Goal: Information Seeking & Learning: Learn about a topic

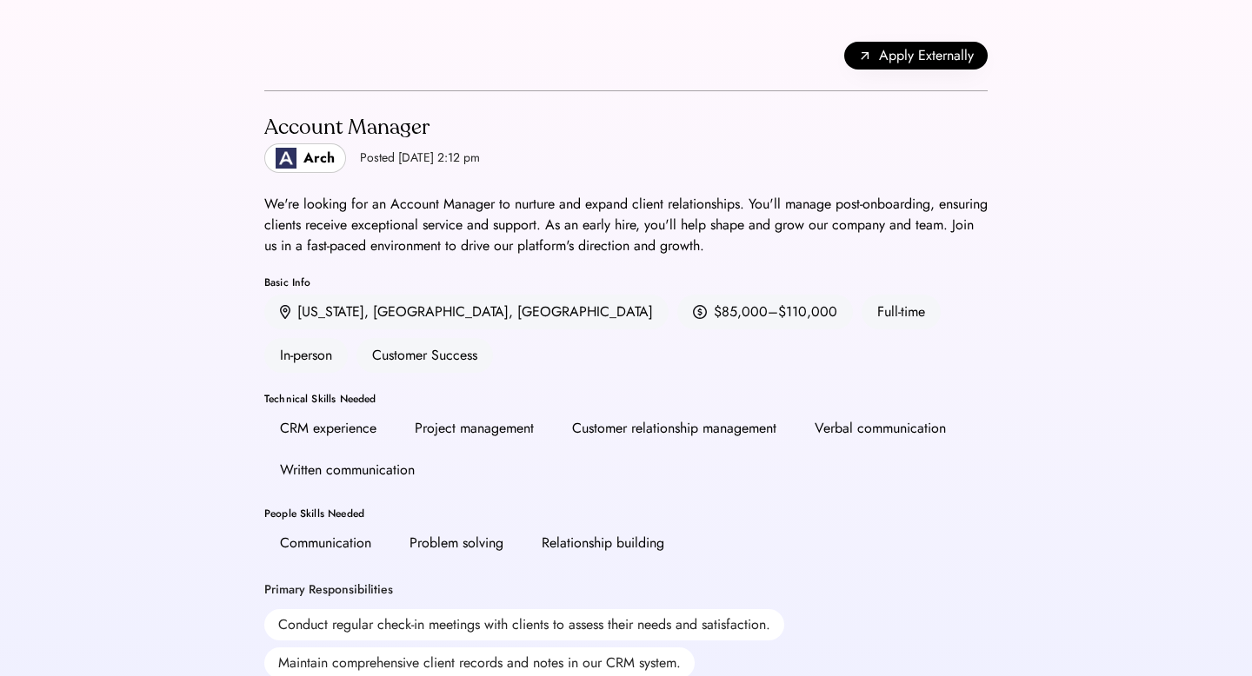
click at [309, 170] on div "Arch" at bounding box center [305, 158] width 82 height 30
click at [310, 156] on div "Arch" at bounding box center [318, 158] width 31 height 21
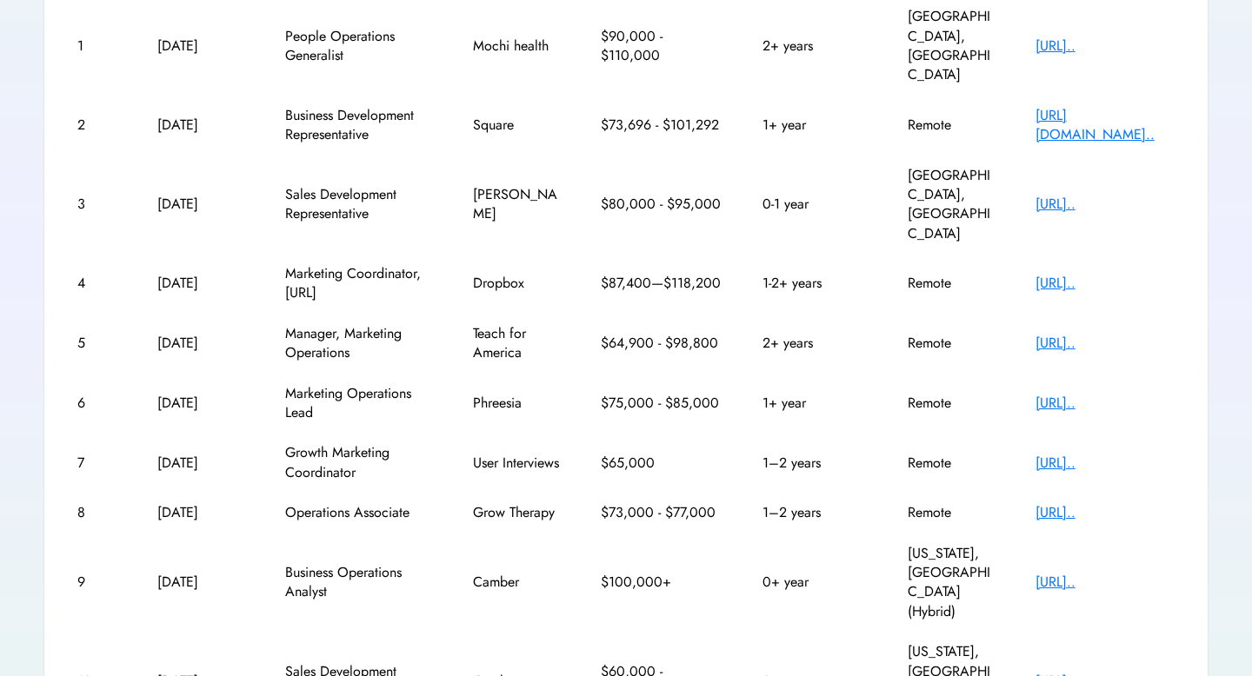
scroll to position [344, 0]
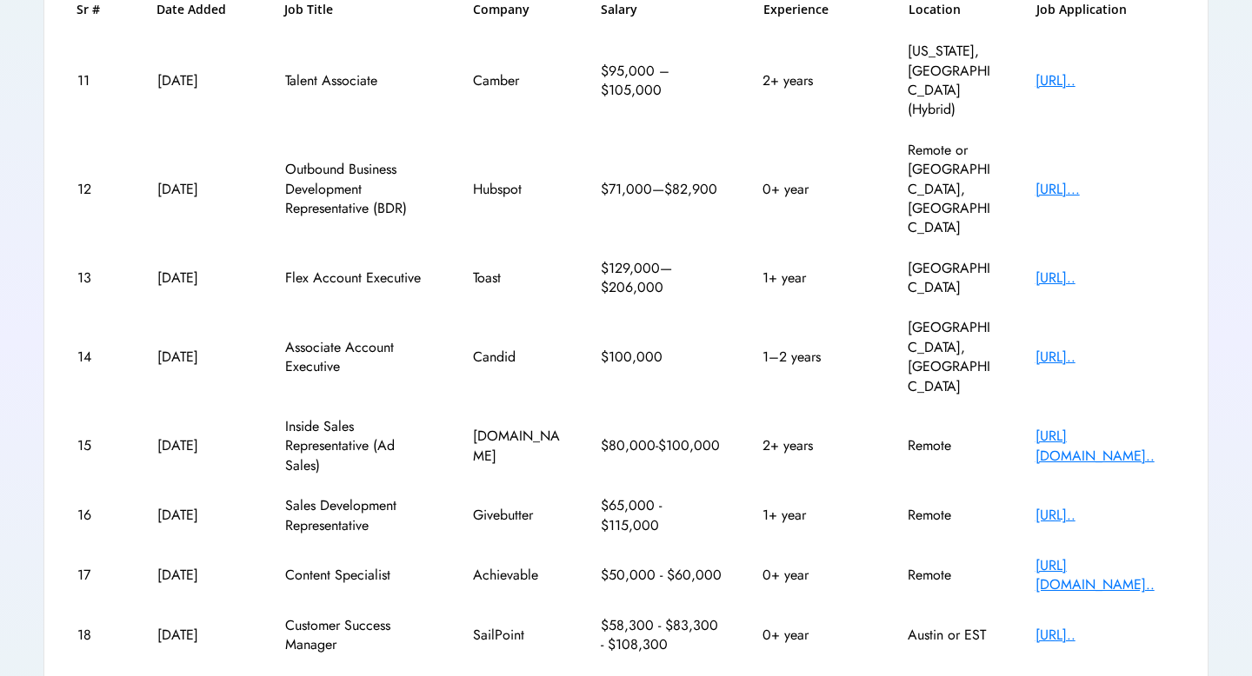
scroll to position [383, 0]
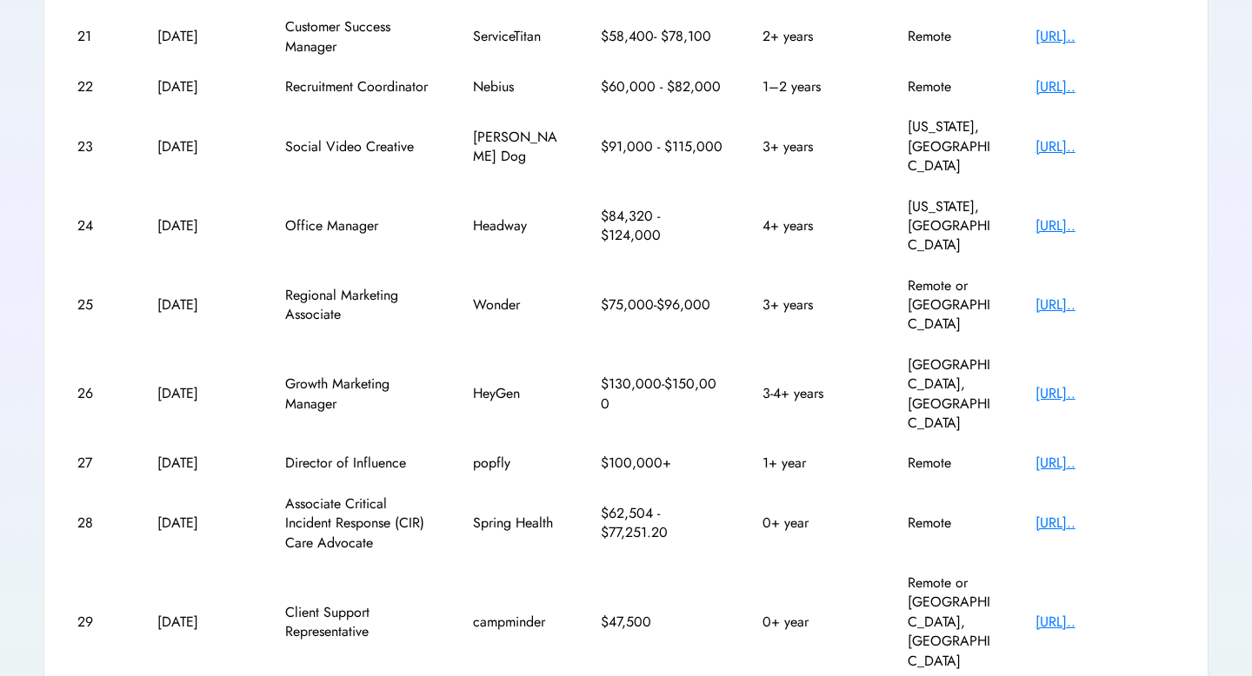
scroll to position [324, 0]
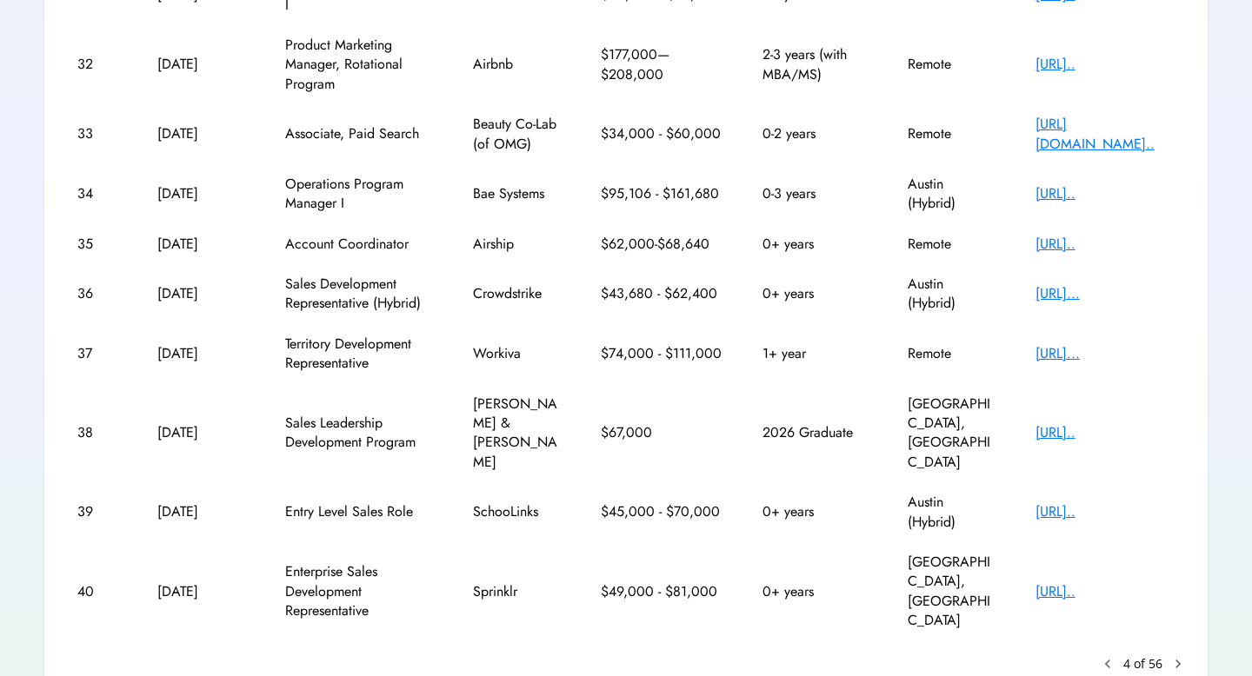
scroll to position [363, 0]
click at [1052, 242] on div "[URL].." at bounding box center [1104, 242] width 139 height 19
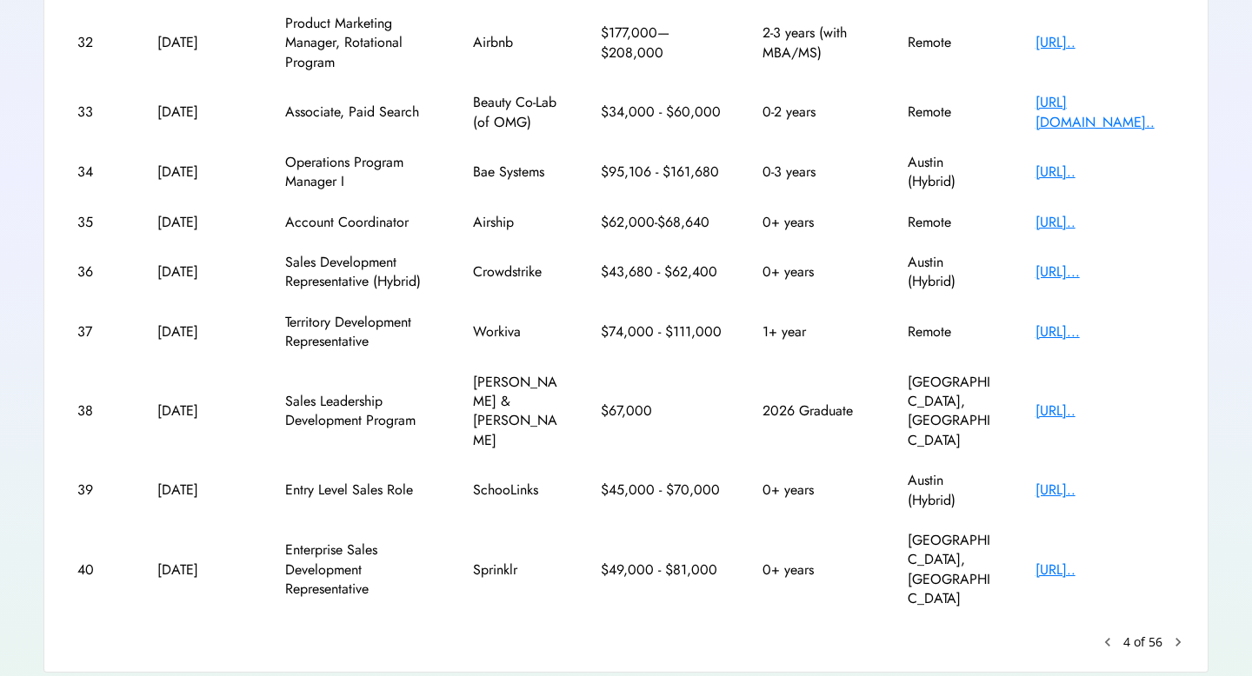
click at [1176, 634] on text "chevron_right" at bounding box center [1177, 642] width 17 height 17
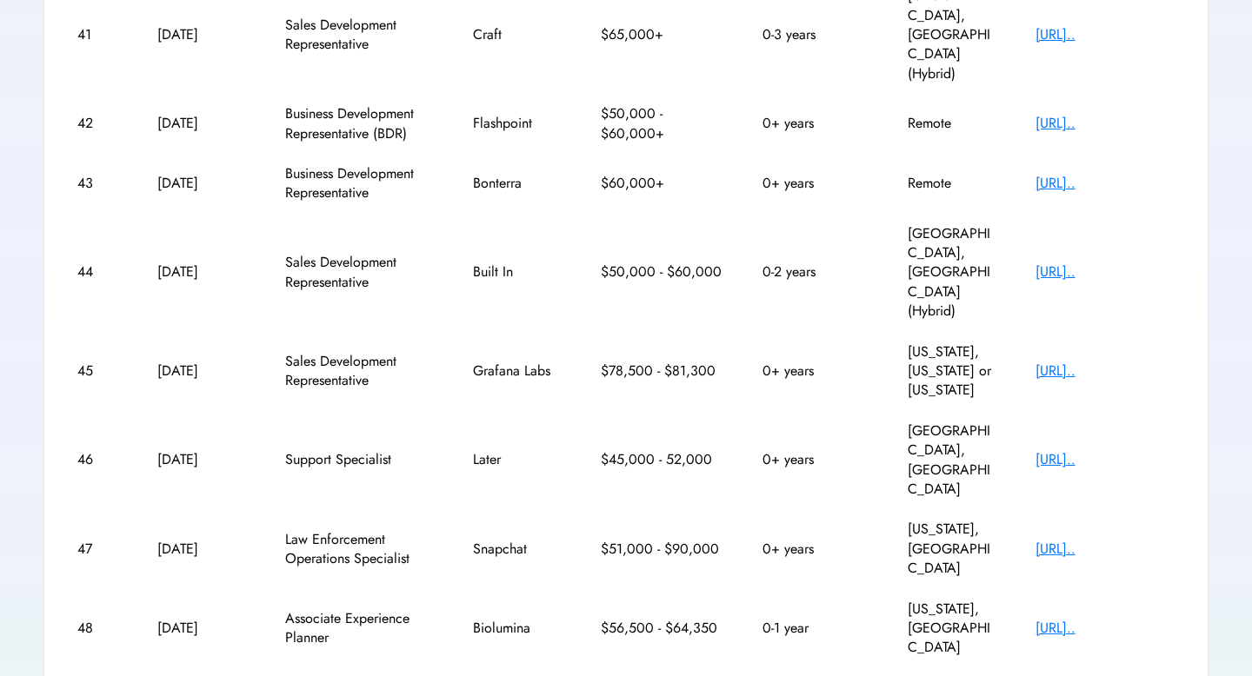
scroll to position [363, 0]
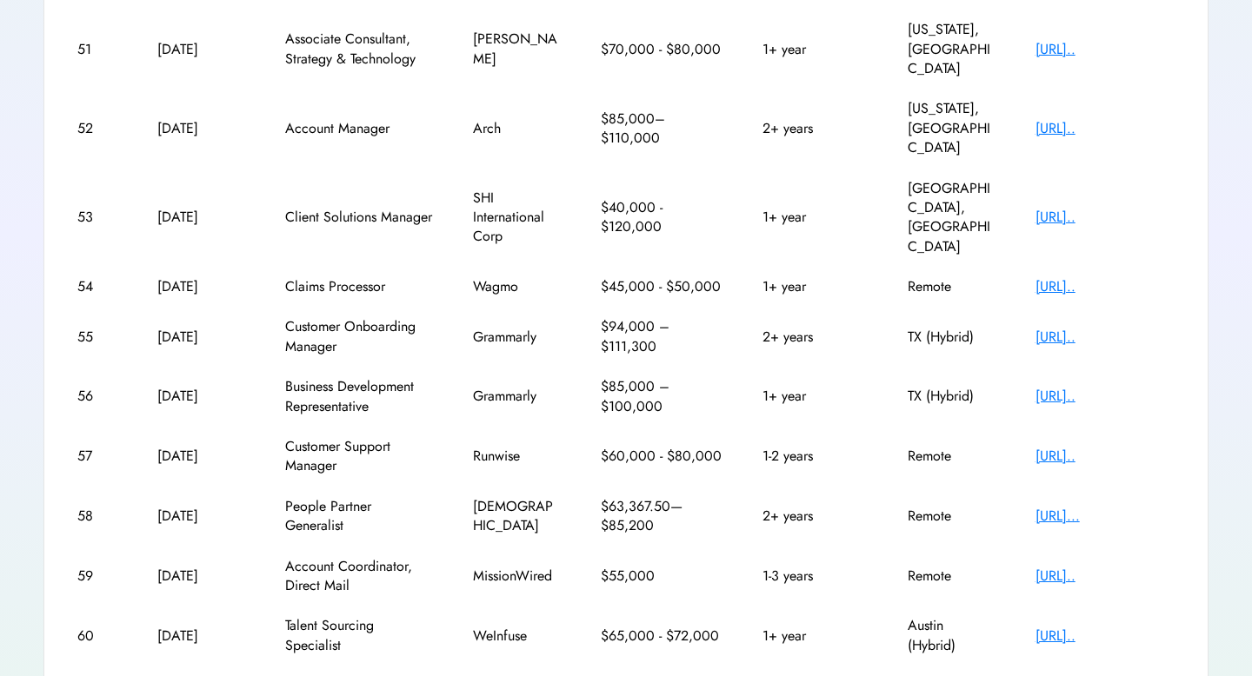
scroll to position [344, 0]
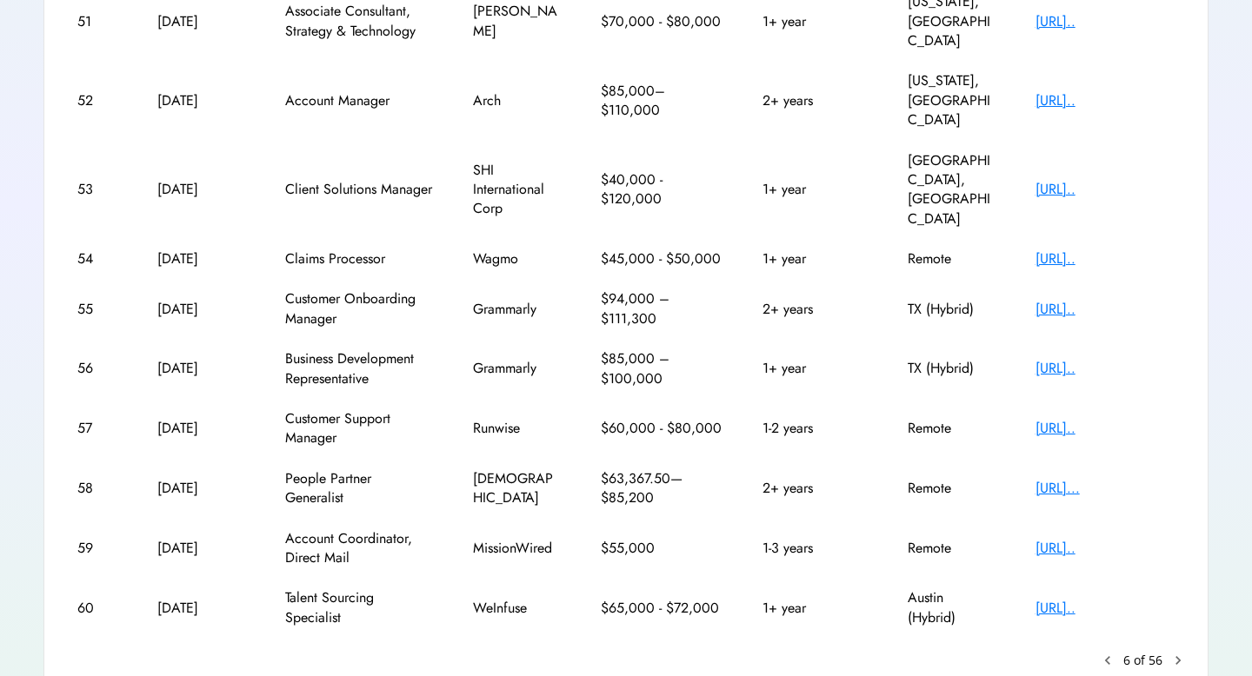
click at [1173, 652] on text "chevron_right" at bounding box center [1177, 660] width 17 height 17
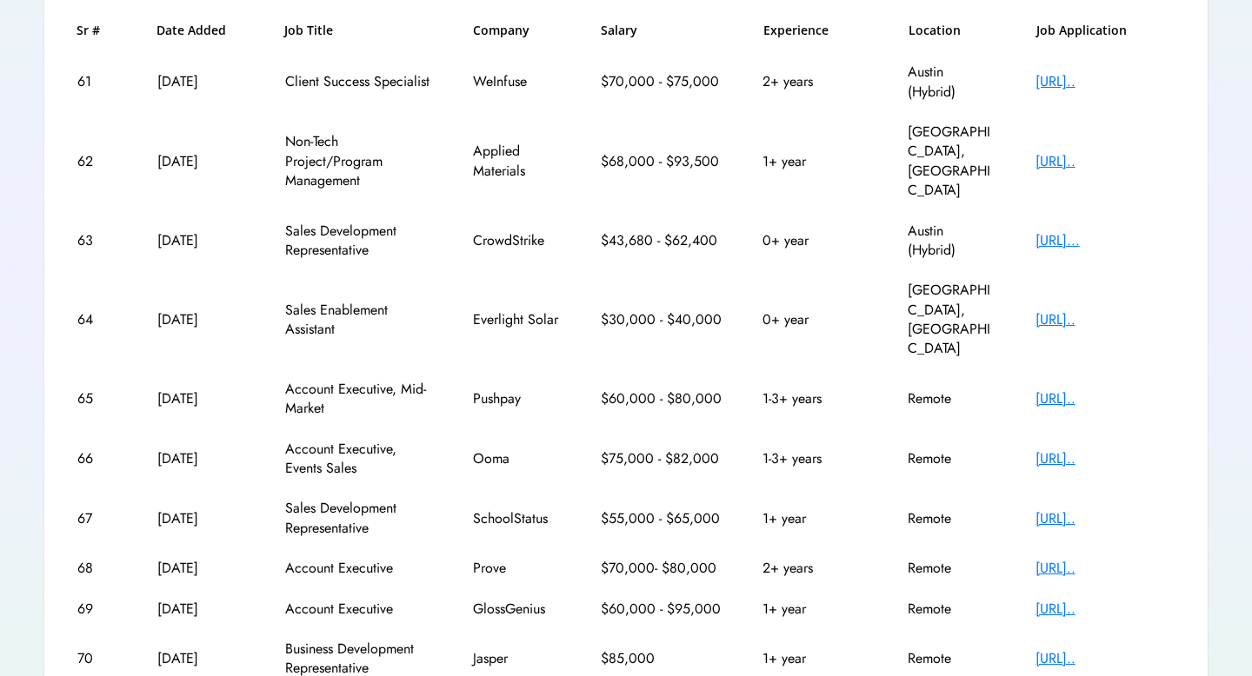
scroll to position [286, 0]
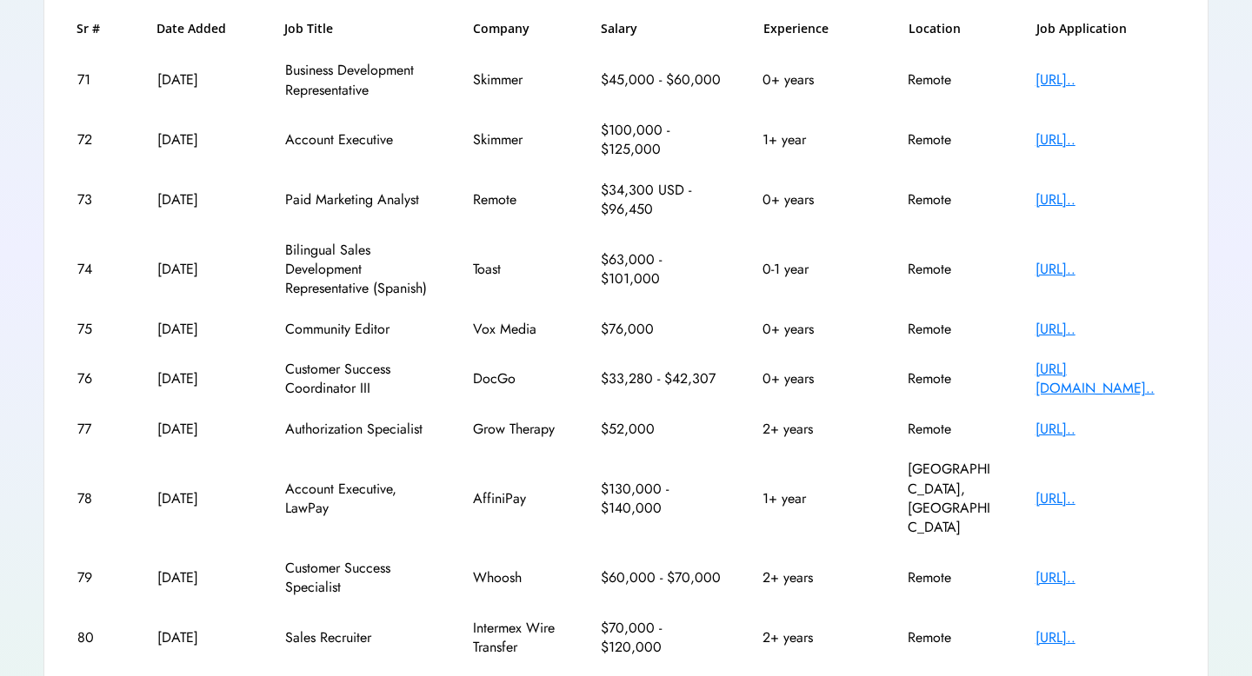
scroll to position [344, 0]
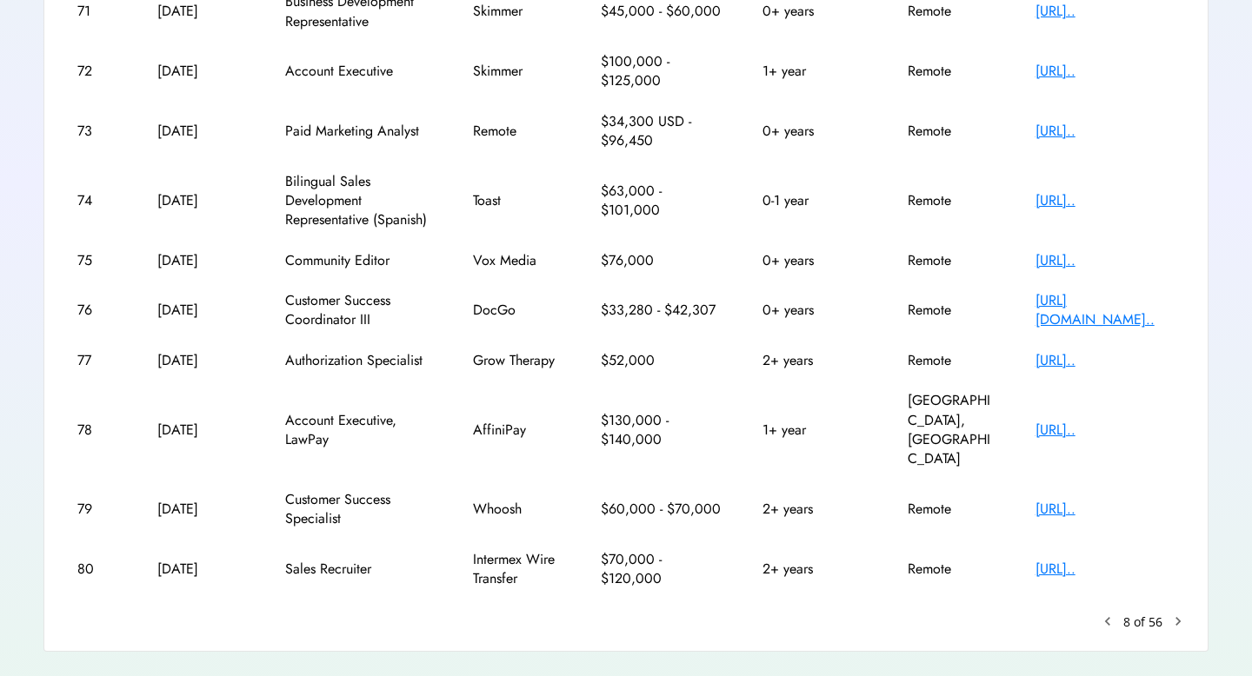
click at [1184, 613] on text "chevron_right" at bounding box center [1177, 621] width 17 height 17
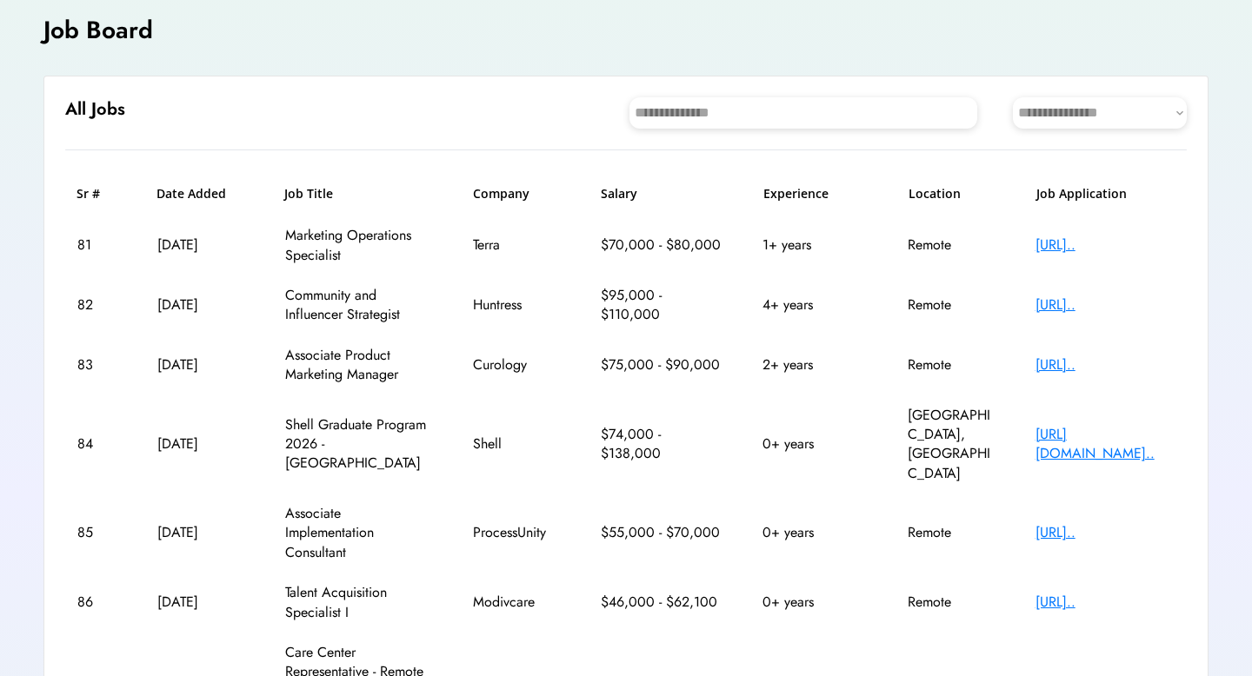
scroll to position [403, 0]
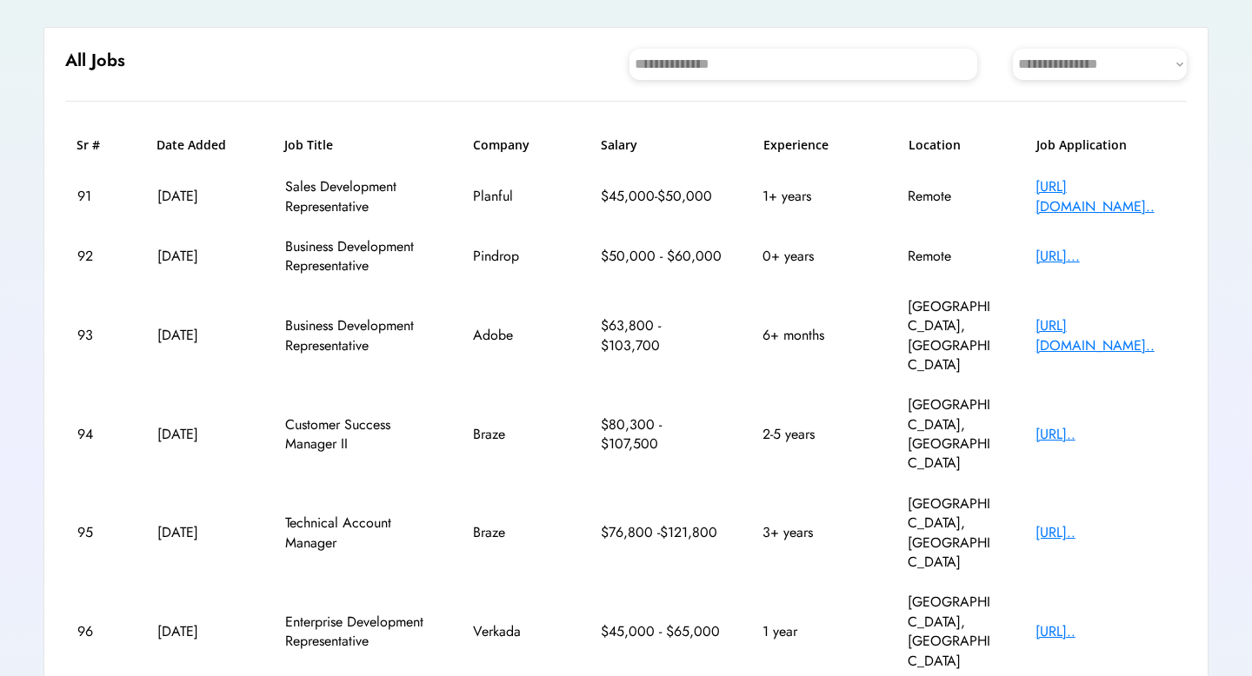
scroll to position [174, 0]
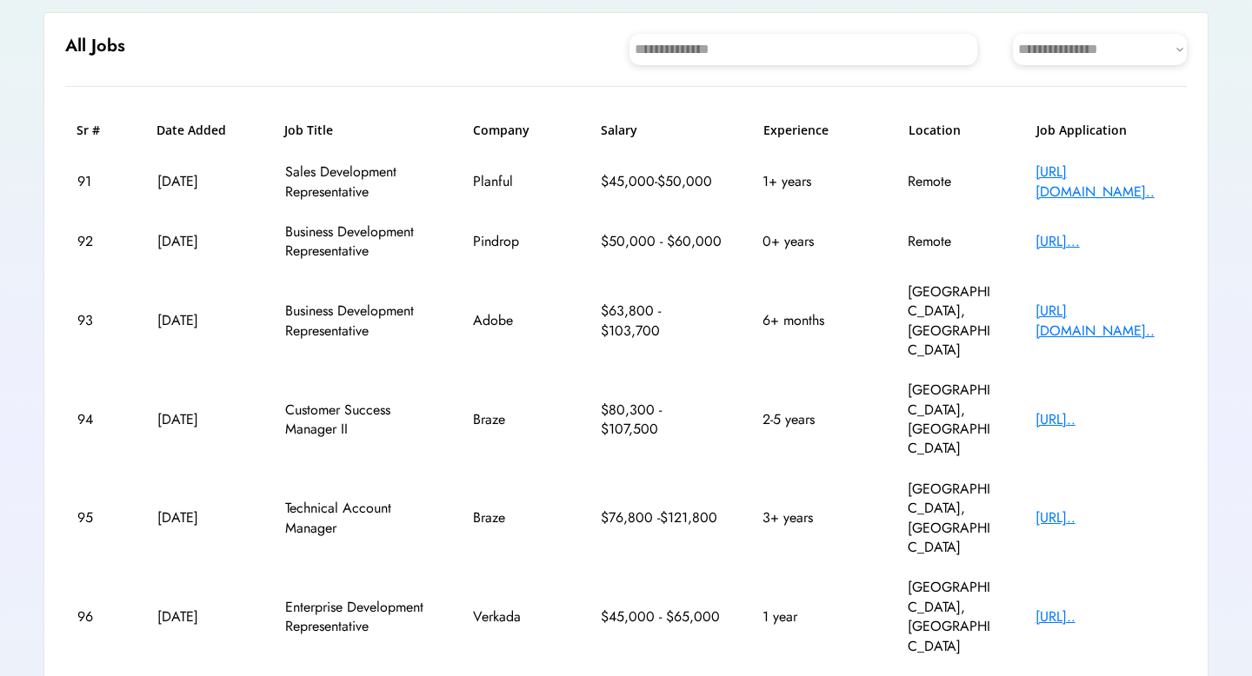
click at [488, 311] on div "Adobe" at bounding box center [516, 320] width 87 height 19
click at [1079, 302] on div "https://adobe.wd5.my..." at bounding box center [1104, 321] width 139 height 39
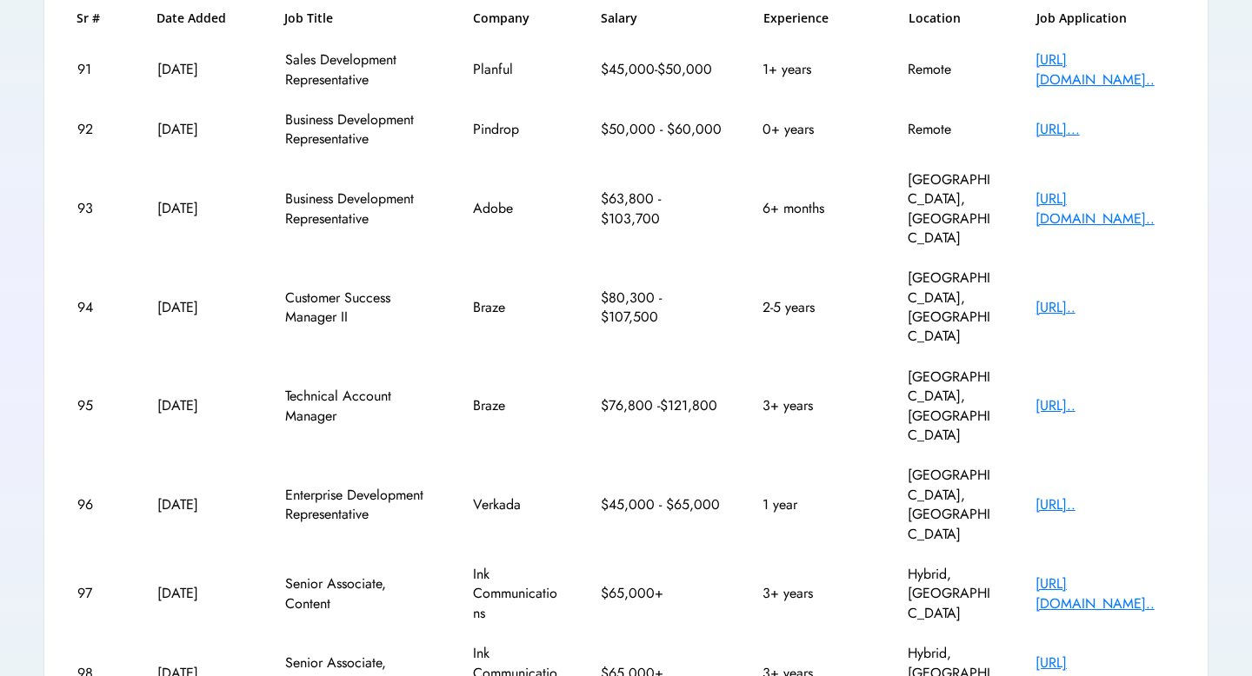
scroll to position [383, 0]
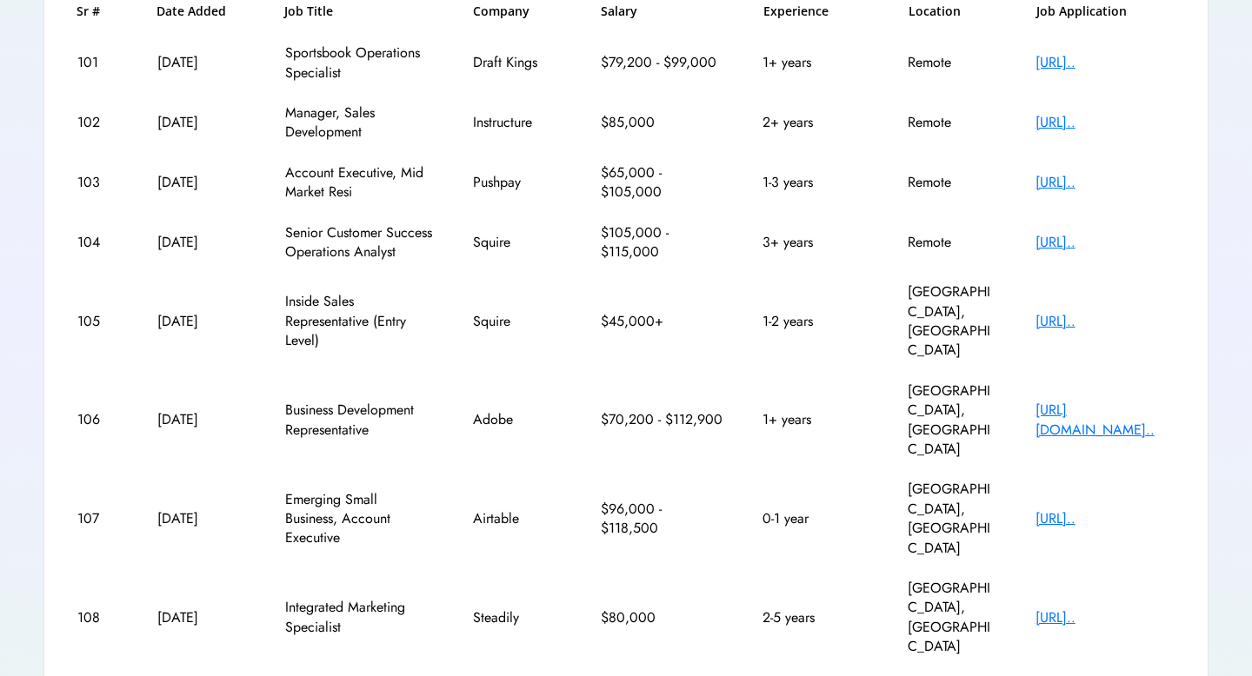
scroll to position [422, 0]
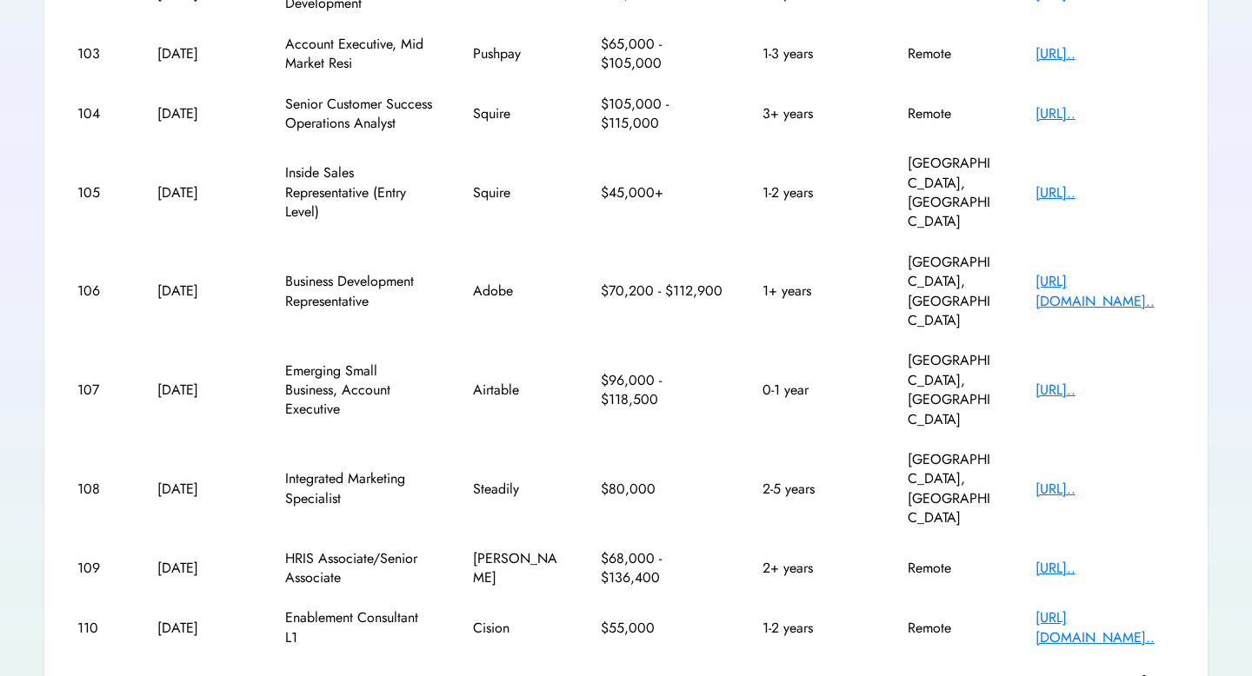
click at [1174, 672] on text "chevron_right" at bounding box center [1177, 680] width 17 height 17
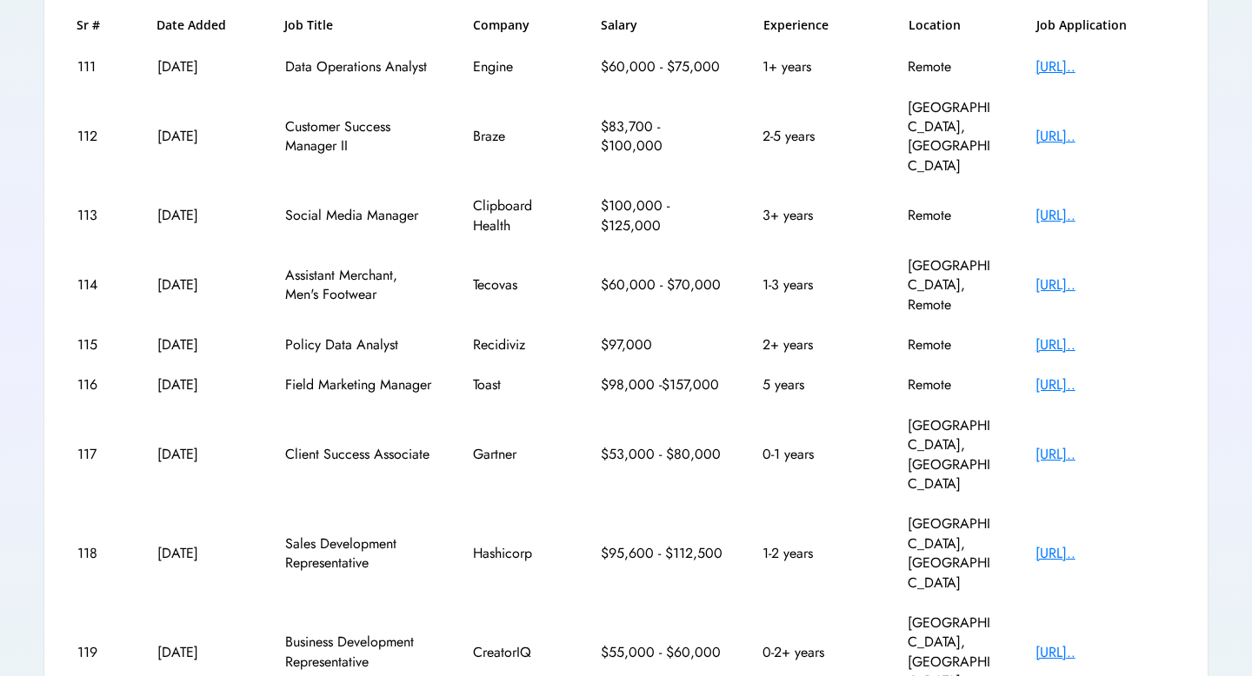
scroll to position [285, 0]
